Goal: Transaction & Acquisition: Purchase product/service

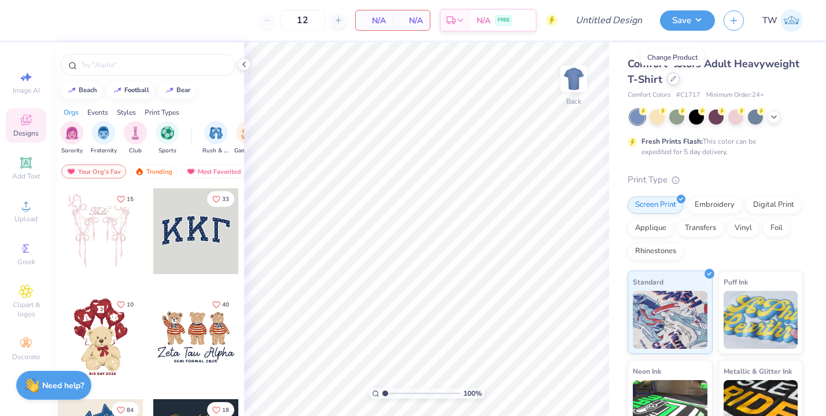
click at [672, 77] on icon at bounding box center [674, 79] width 6 height 6
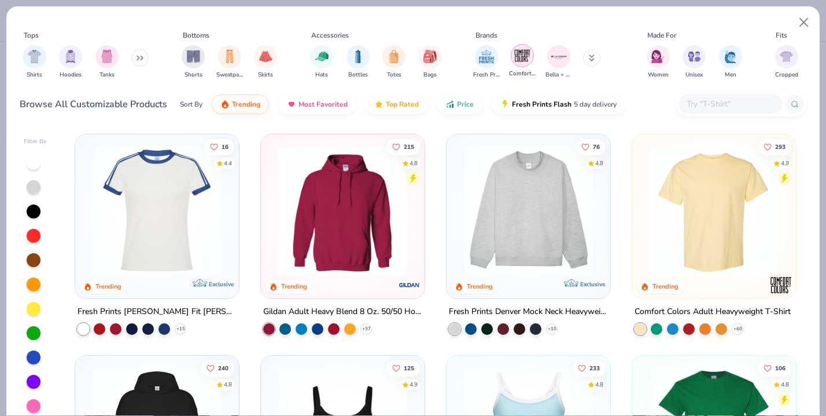
click at [520, 55] on img "filter for Comfort Colors" at bounding box center [522, 55] width 17 height 17
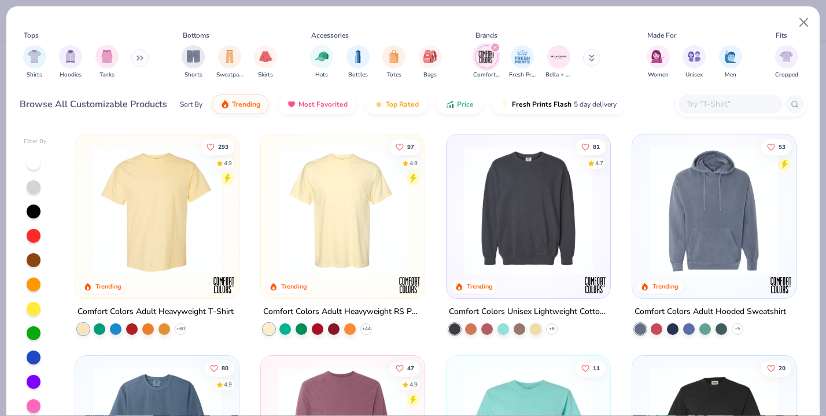
click at [350, 223] on img at bounding box center [343, 210] width 141 height 129
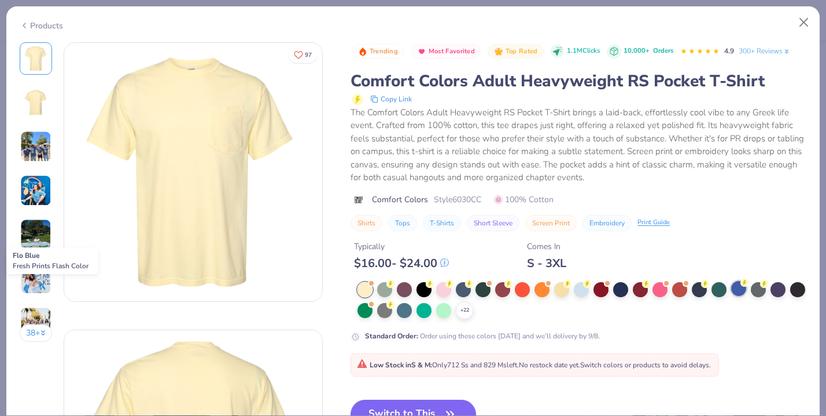
click at [737, 290] on div at bounding box center [739, 288] width 15 height 15
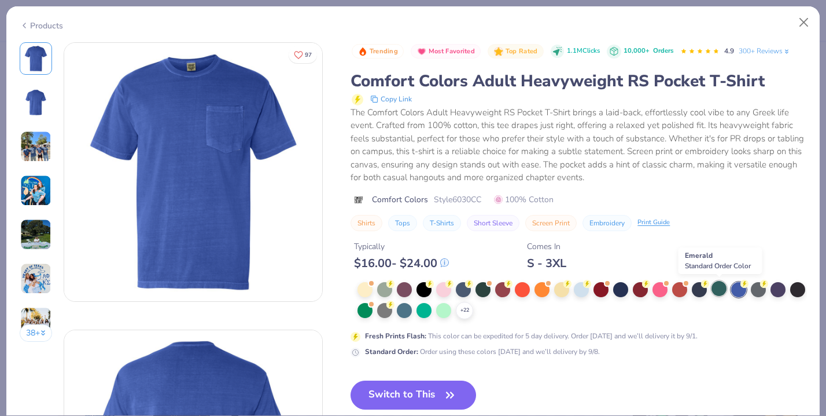
click at [720, 289] on div at bounding box center [719, 288] width 15 height 15
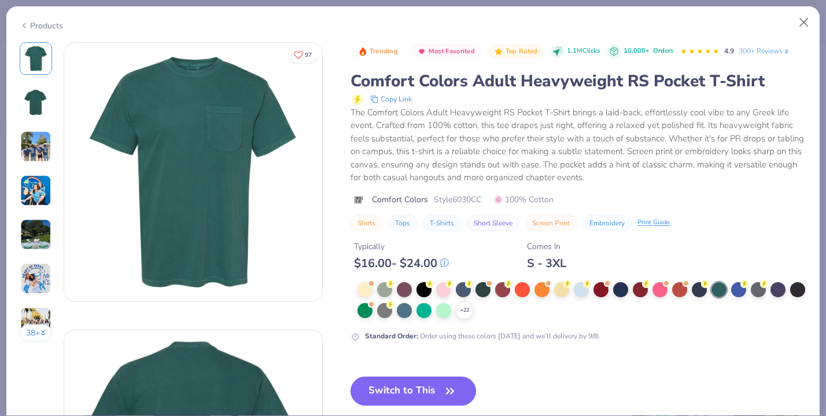
click at [457, 383] on icon "button" at bounding box center [450, 391] width 16 height 16
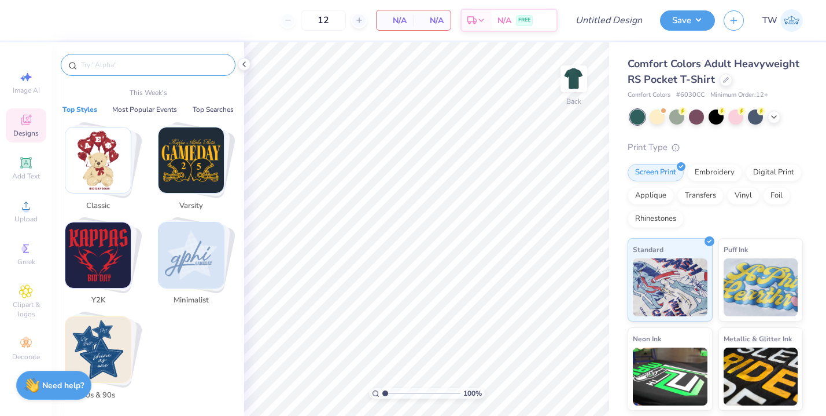
click at [126, 70] on input "text" at bounding box center [154, 65] width 148 height 12
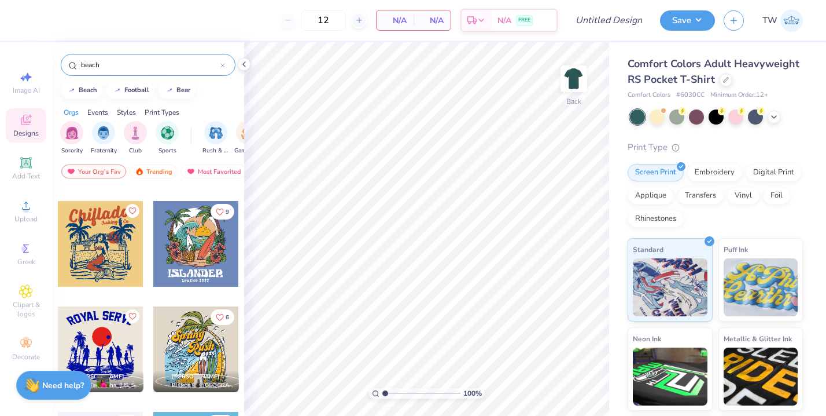
scroll to position [3472, 0]
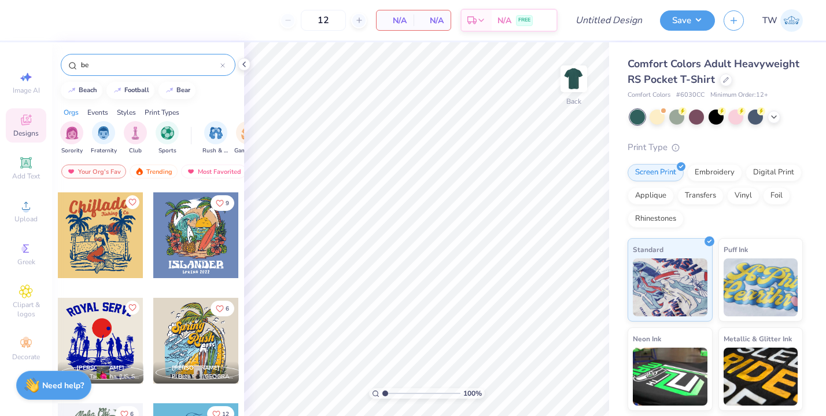
type input "b"
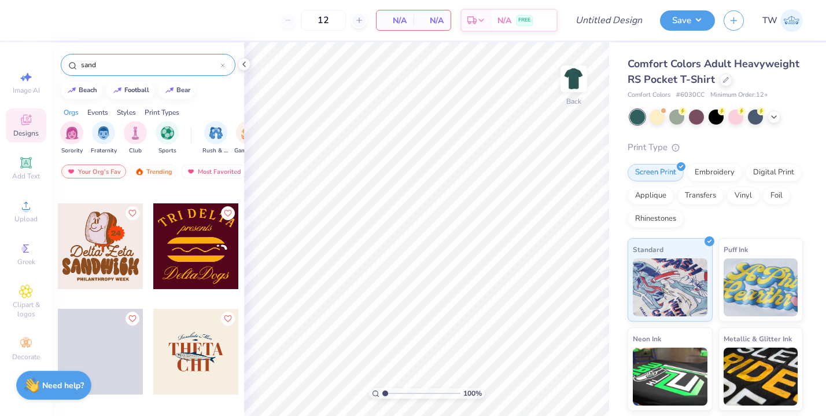
scroll to position [830, 0]
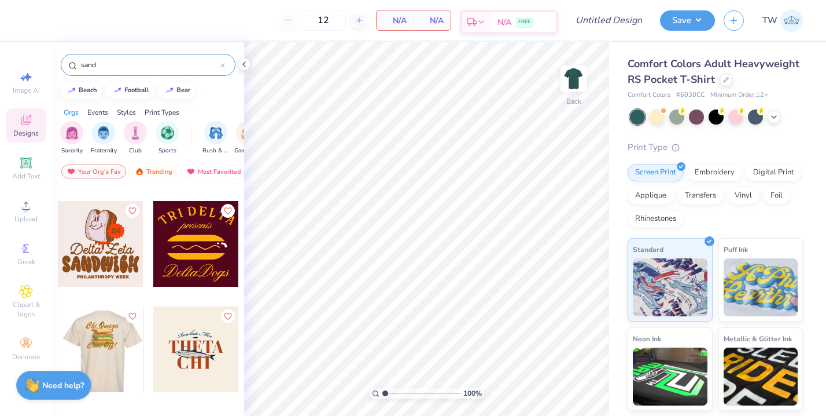
type input "sand"
